Goal: Task Accomplishment & Management: Use online tool/utility

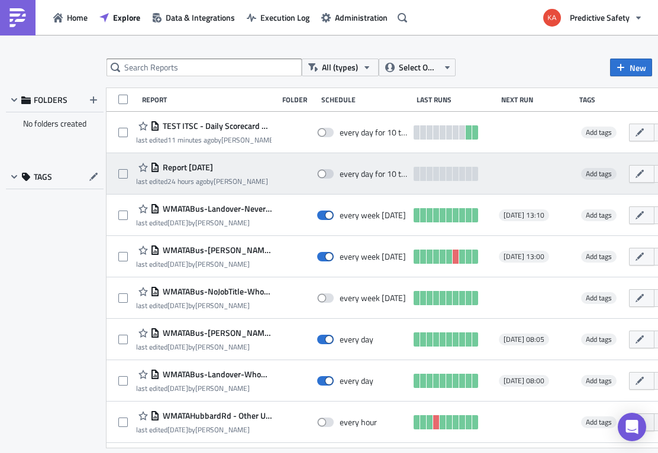
click at [212, 167] on span "Report [DATE]" at bounding box center [186, 167] width 53 height 11
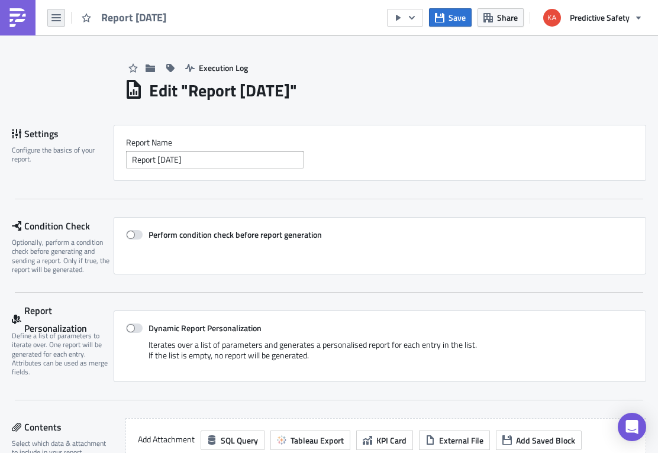
click at [56, 17] on icon "button" at bounding box center [55, 17] width 9 height 9
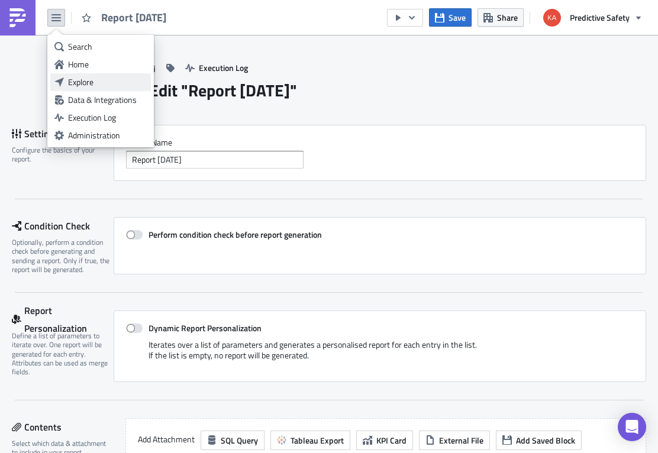
click at [92, 82] on div "Explore" at bounding box center [107, 82] width 79 height 12
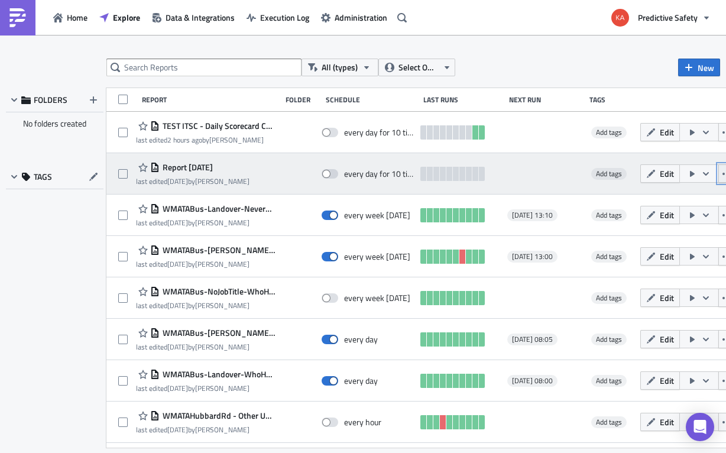
click at [657, 175] on icon "button" at bounding box center [727, 173] width 9 height 9
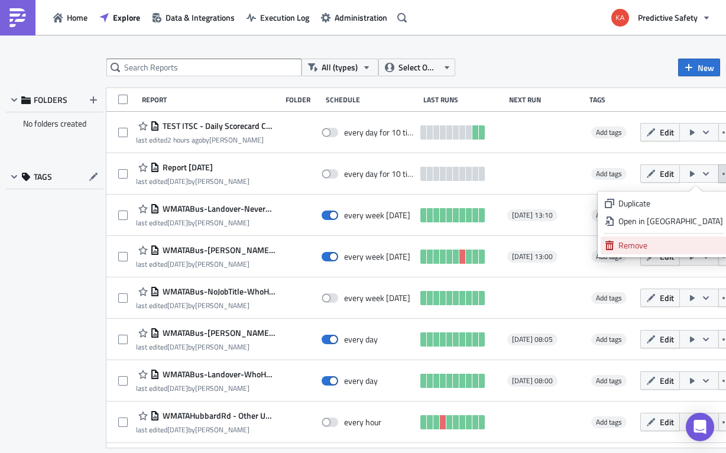
click at [654, 243] on div "Remove" at bounding box center [671, 246] width 105 height 12
